Goal: Information Seeking & Learning: Learn about a topic

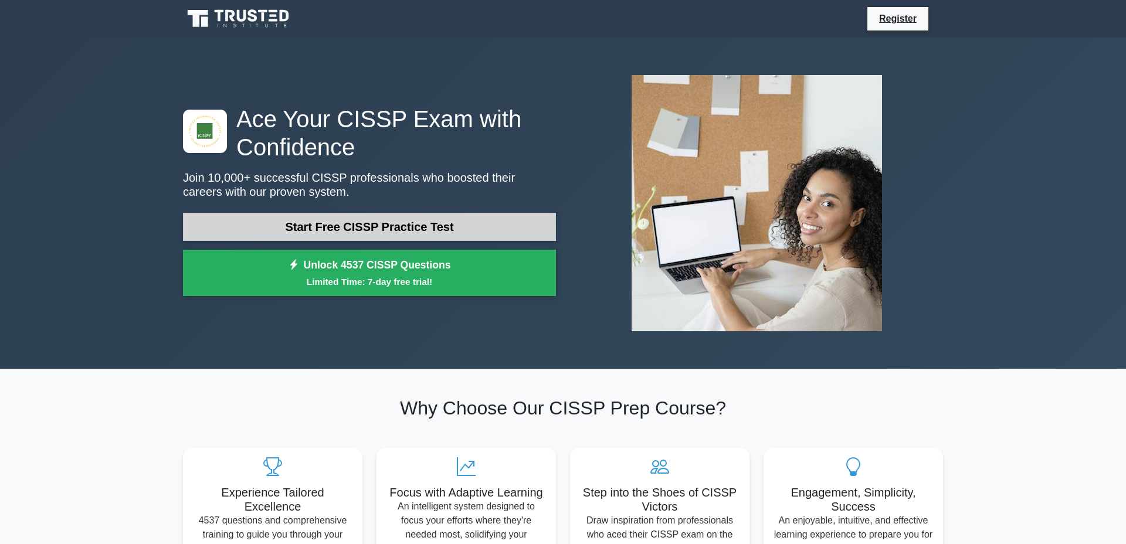
click at [331, 230] on link "Start Free CISSP Practice Test" at bounding box center [369, 227] width 373 height 28
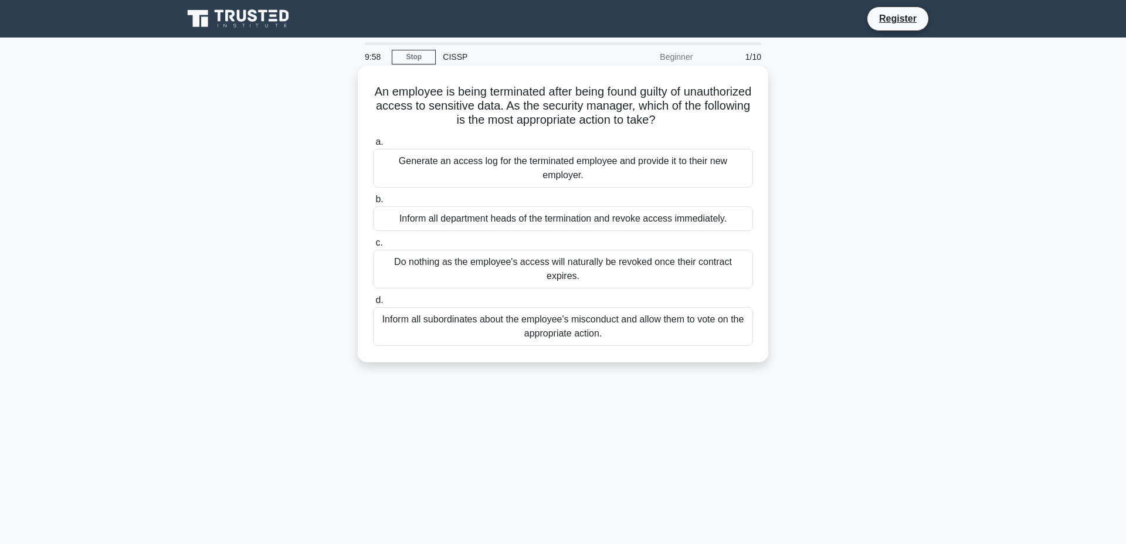
click at [481, 170] on div "Generate an access log for the terminated employee and provide it to their new …" at bounding box center [563, 168] width 380 height 39
click at [373, 146] on input "a. Generate an access log for the terminated employee and provide it to their n…" at bounding box center [373, 142] width 0 height 8
